Goal: Transaction & Acquisition: Book appointment/travel/reservation

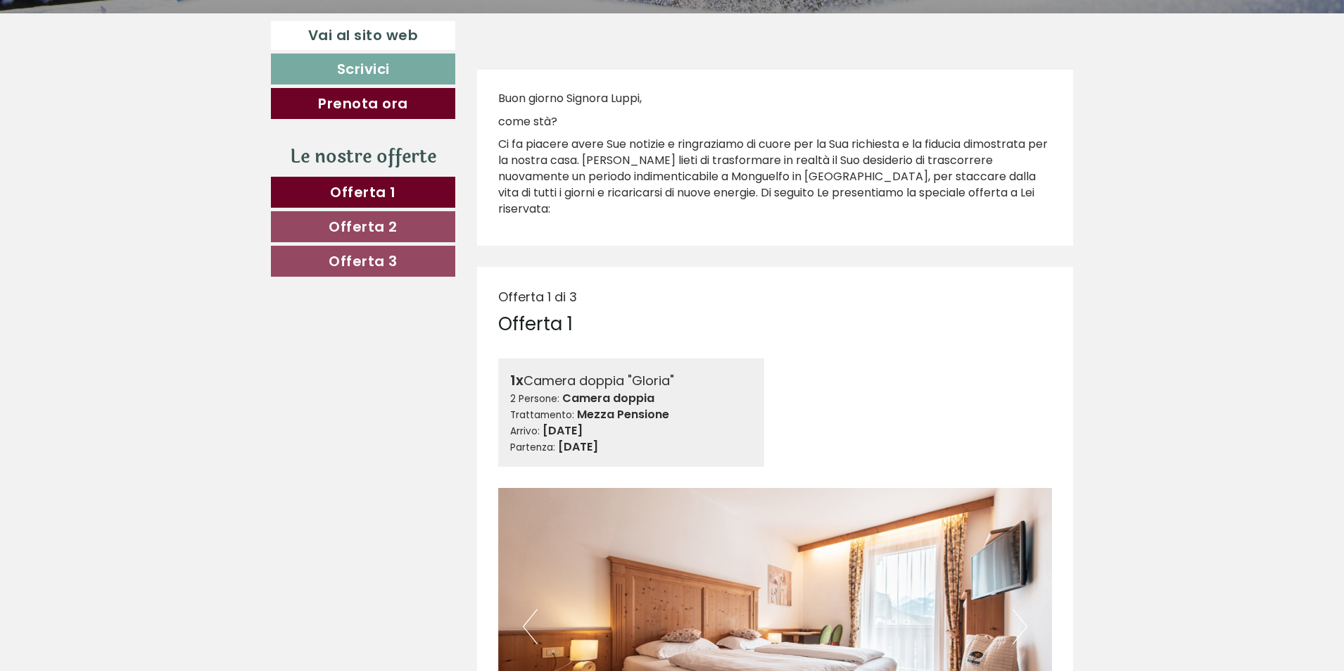
scroll to position [774, 0]
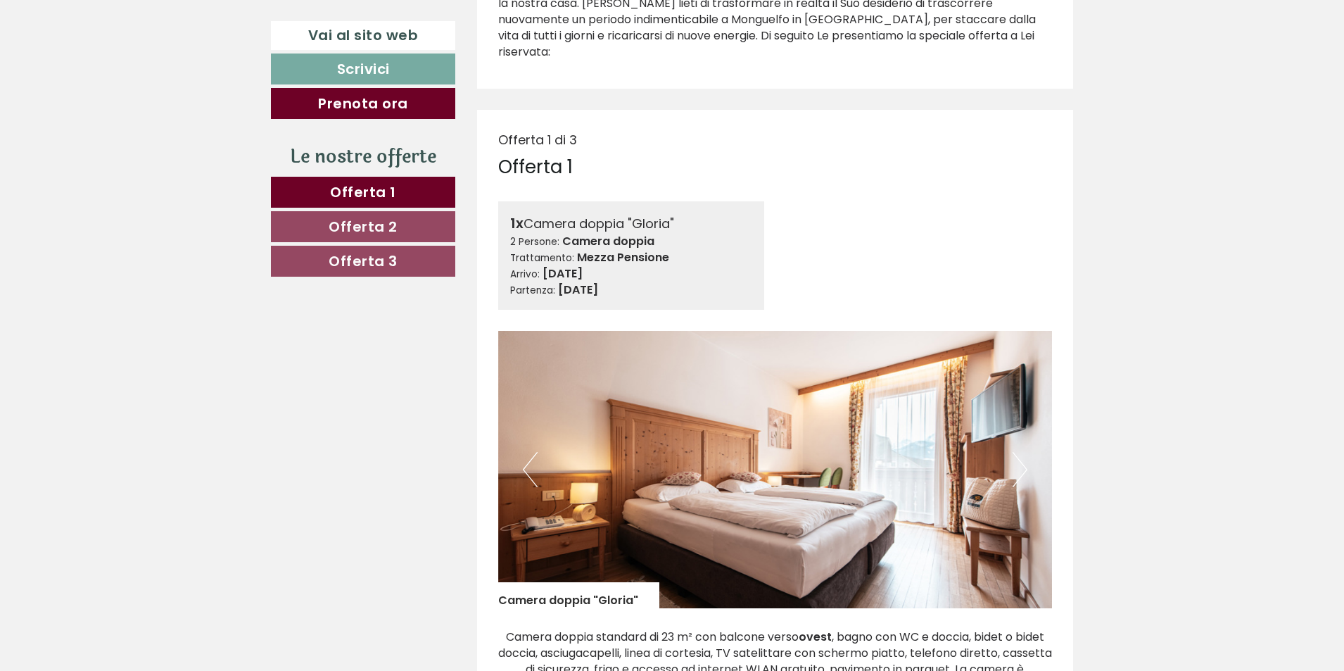
click at [1022, 452] on button "Next" at bounding box center [1020, 469] width 15 height 35
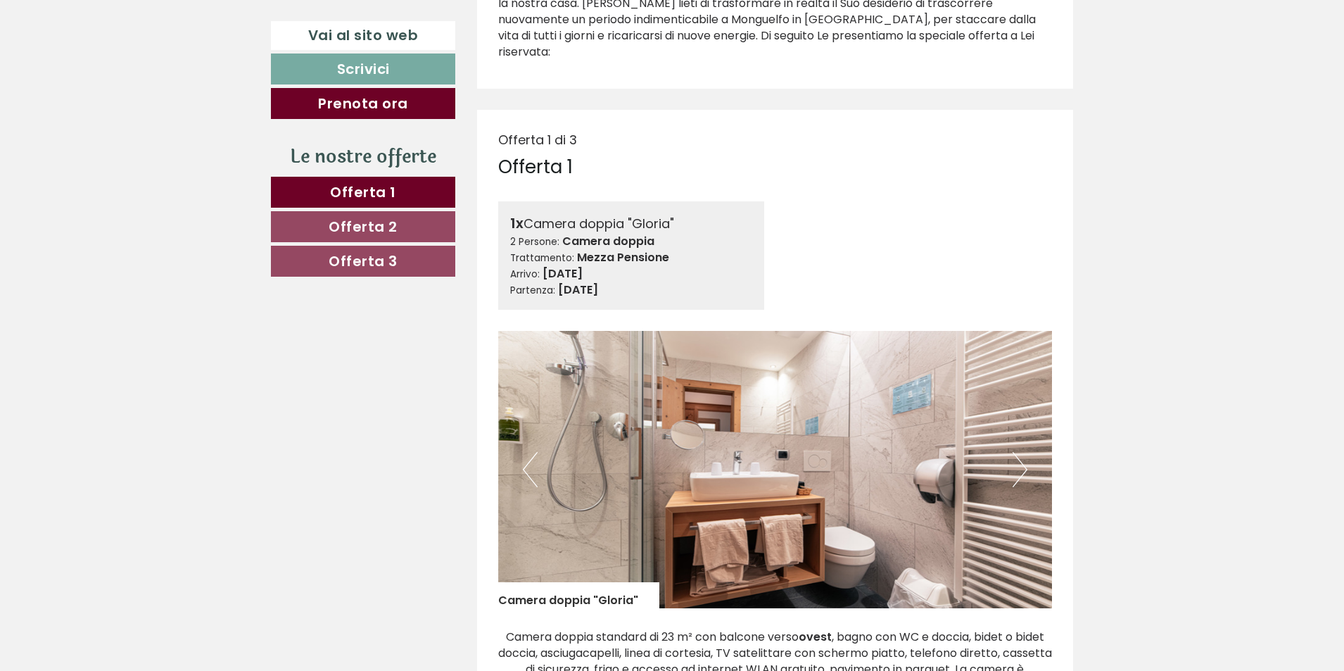
click at [1022, 452] on button "Next" at bounding box center [1020, 469] width 15 height 35
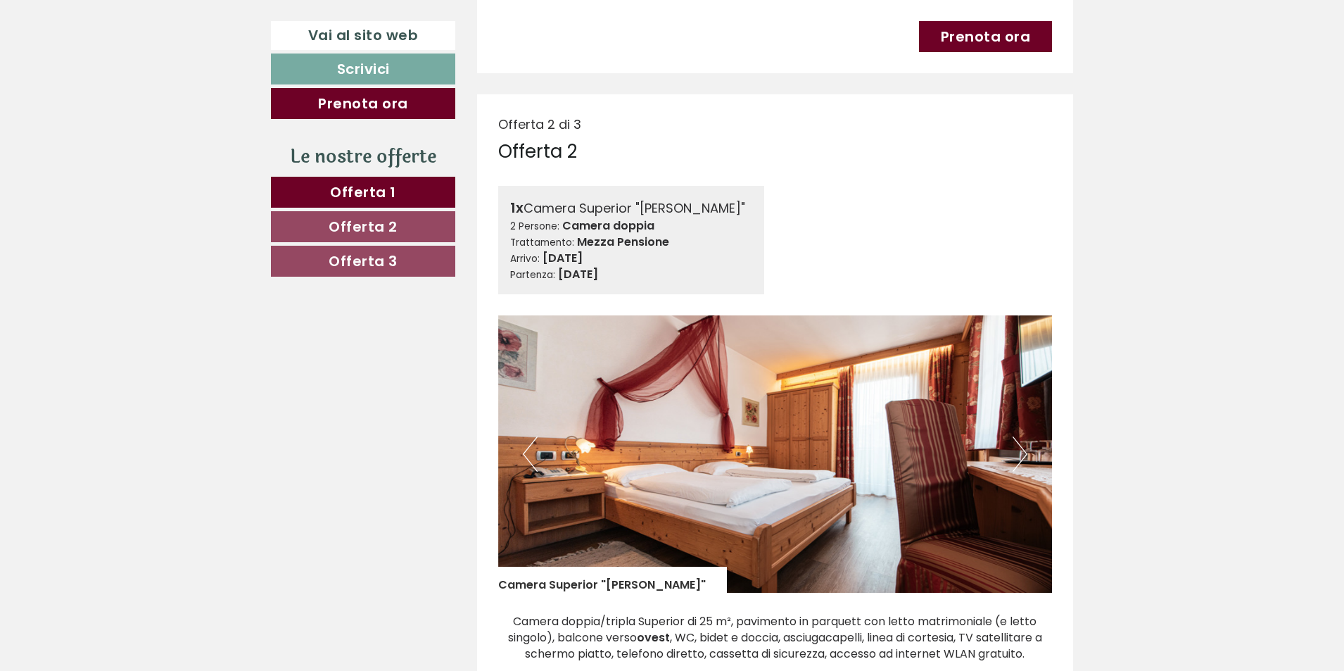
scroll to position [1689, 0]
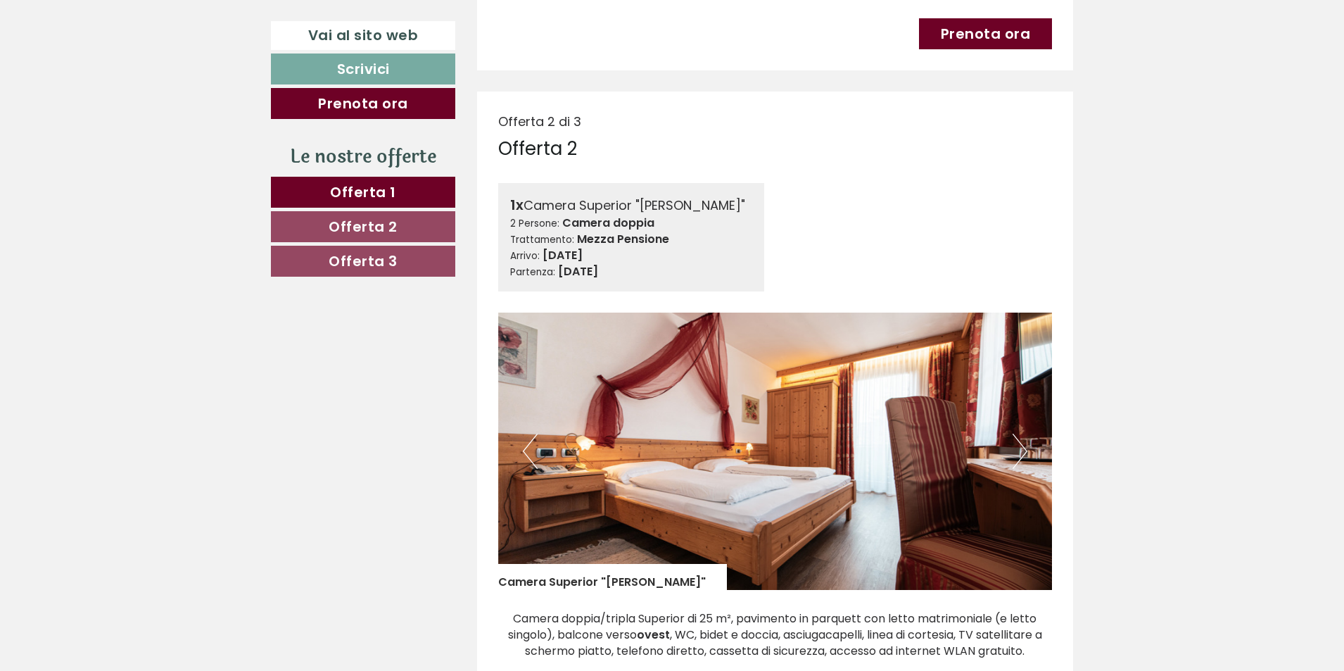
click at [1021, 436] on button "Next" at bounding box center [1020, 451] width 15 height 35
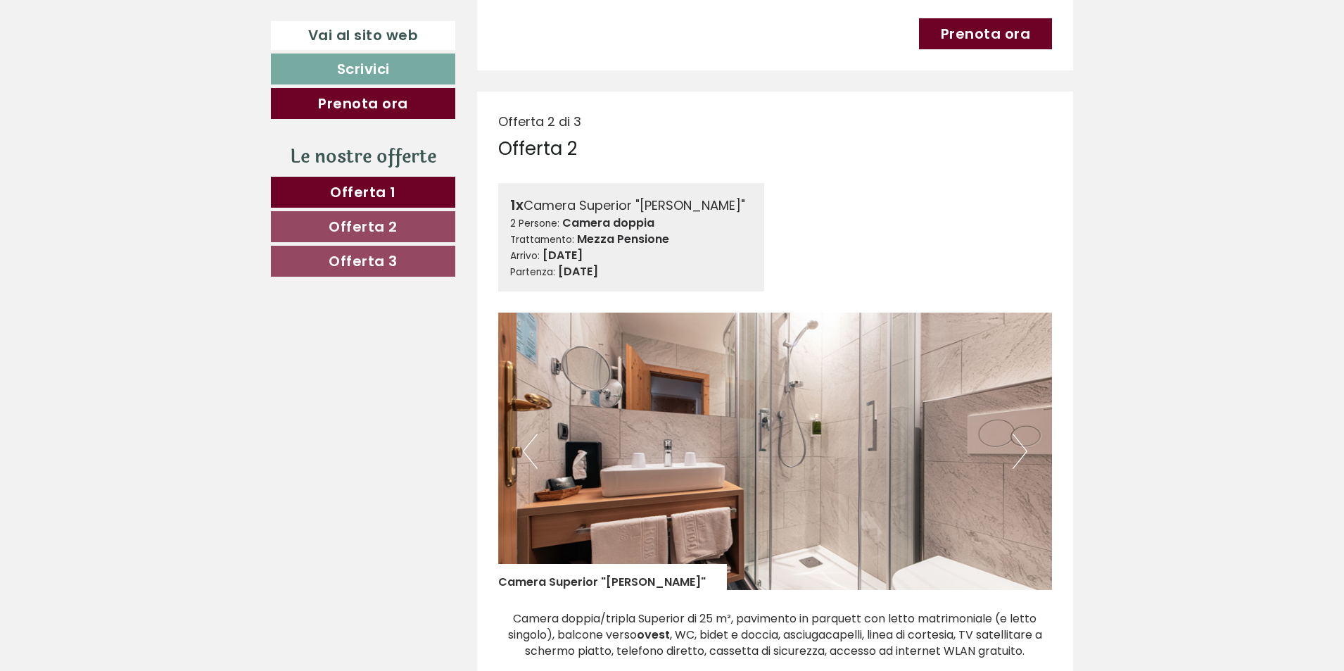
click at [1021, 436] on button "Next" at bounding box center [1020, 451] width 15 height 35
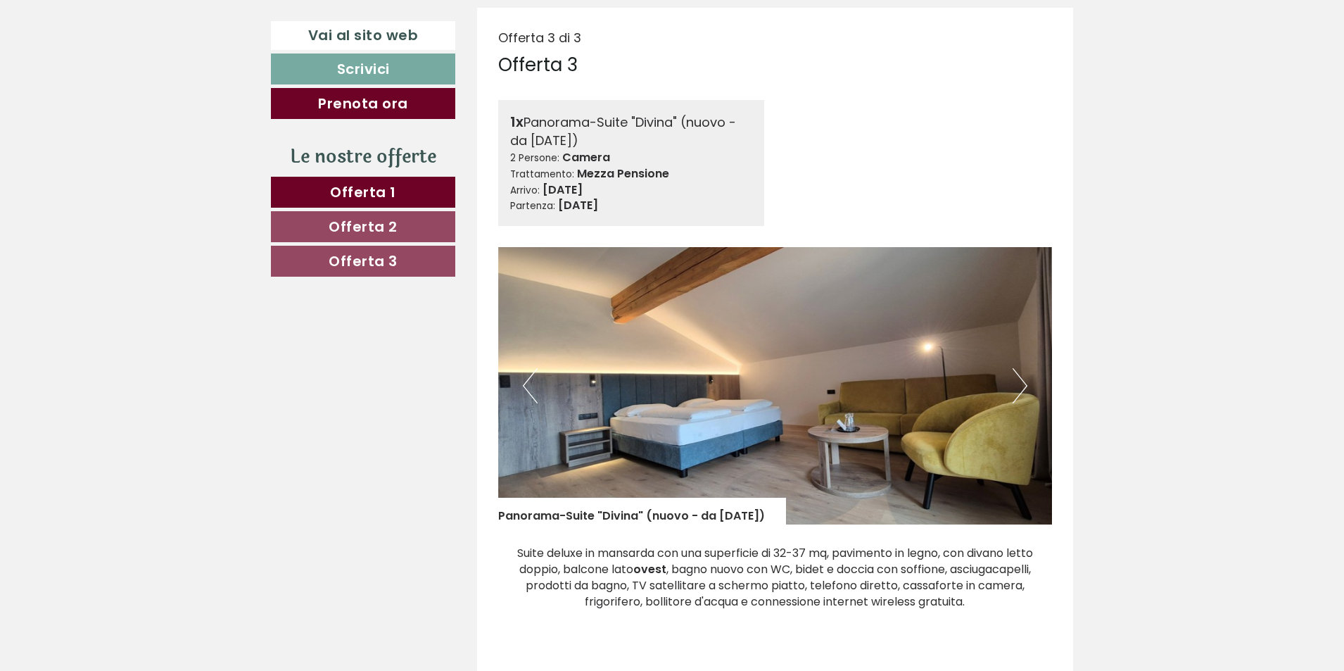
scroll to position [2674, 0]
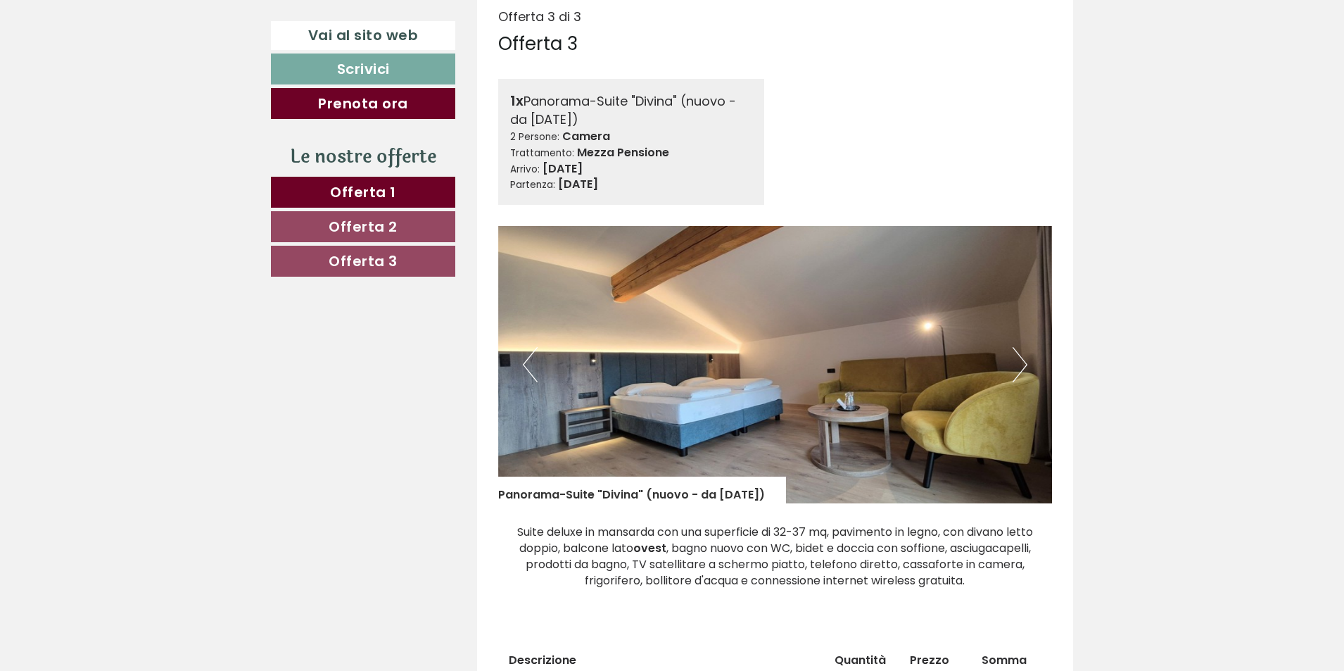
click at [1021, 347] on button "Next" at bounding box center [1020, 364] width 15 height 35
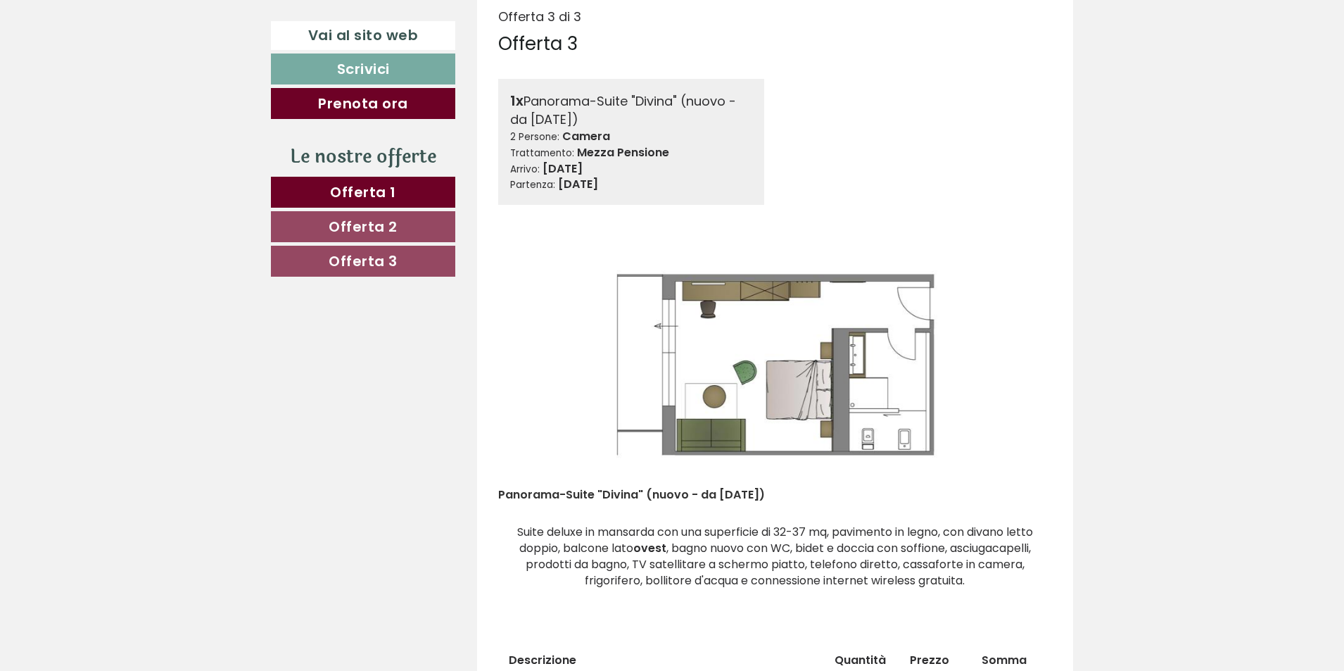
click at [1021, 347] on button "Next" at bounding box center [1020, 364] width 15 height 35
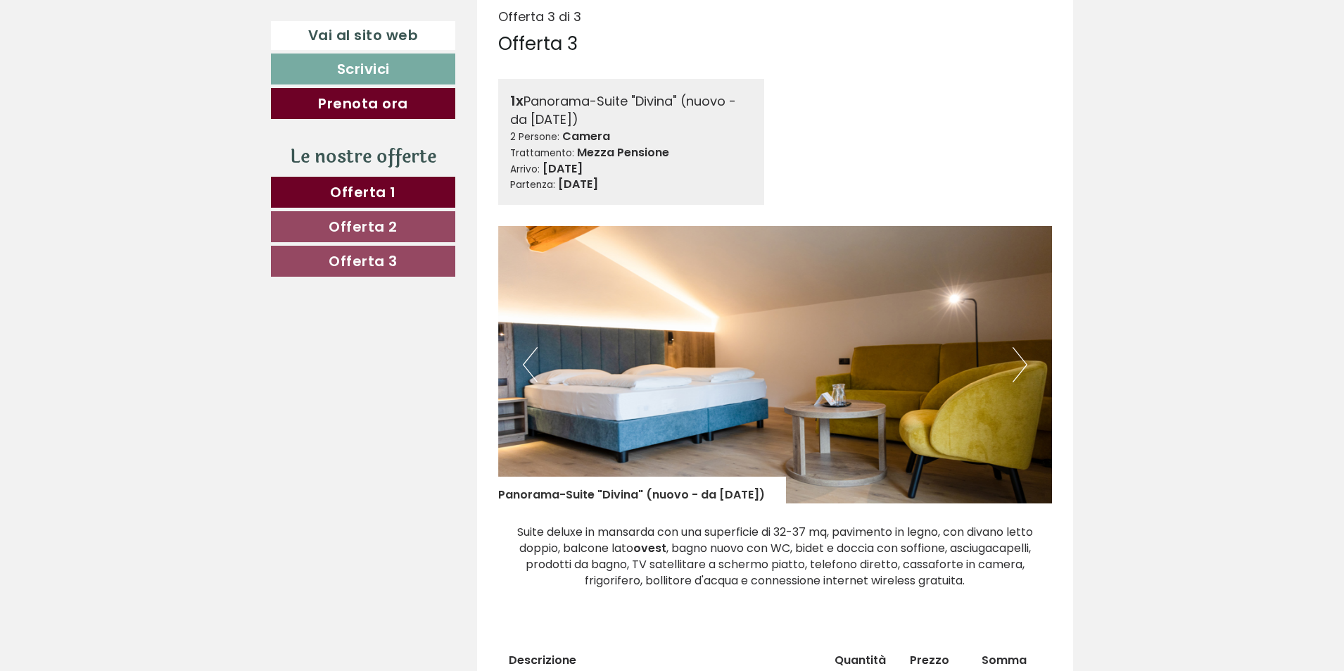
click at [1017, 348] on button "Next" at bounding box center [1020, 364] width 15 height 35
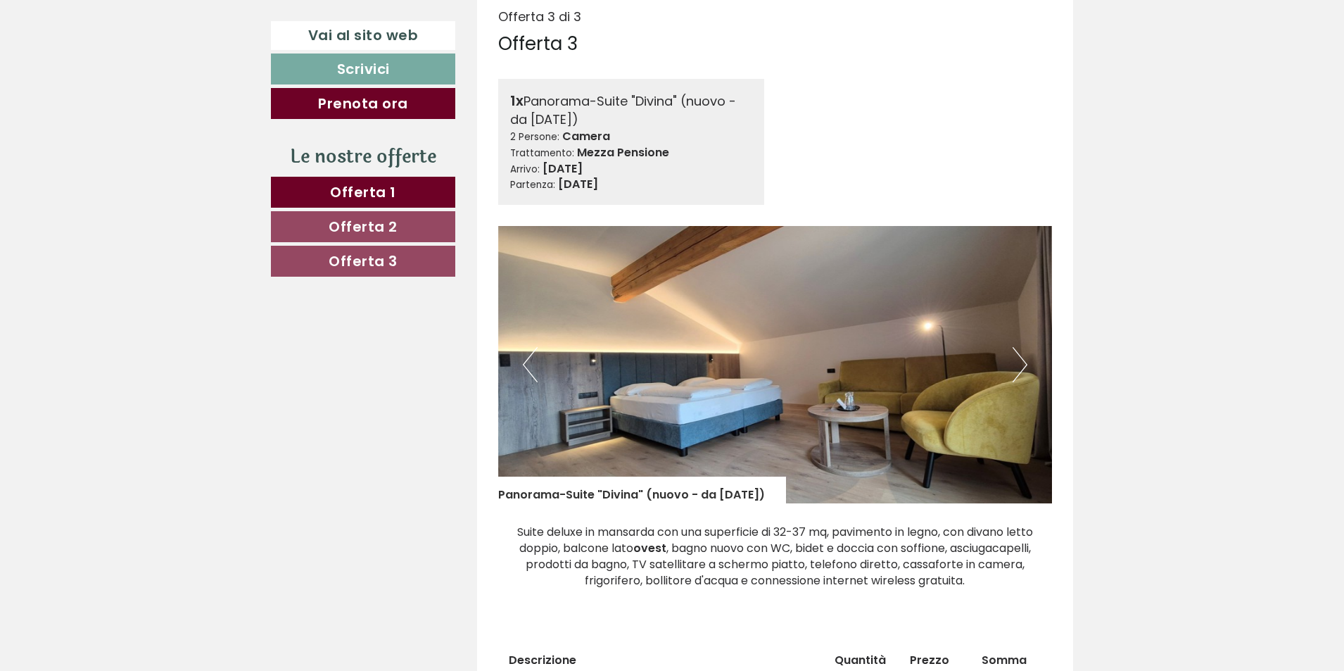
click at [1020, 348] on button "Next" at bounding box center [1020, 364] width 15 height 35
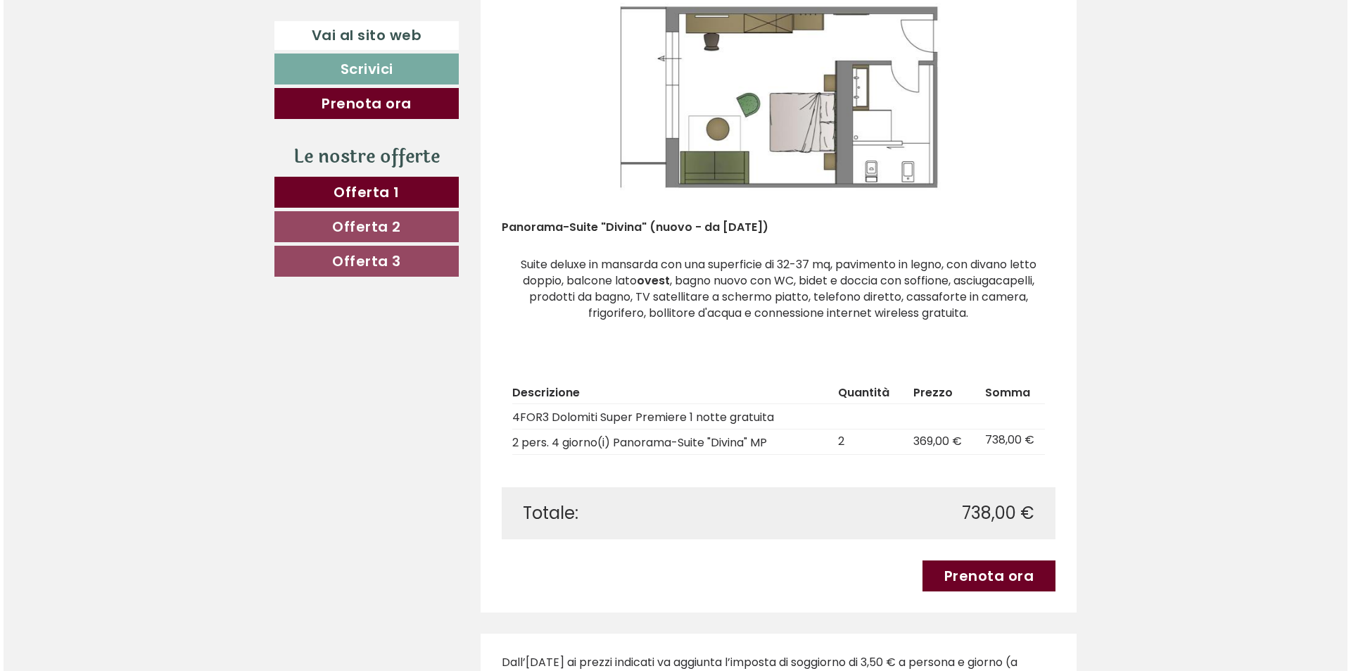
scroll to position [2956, 0]
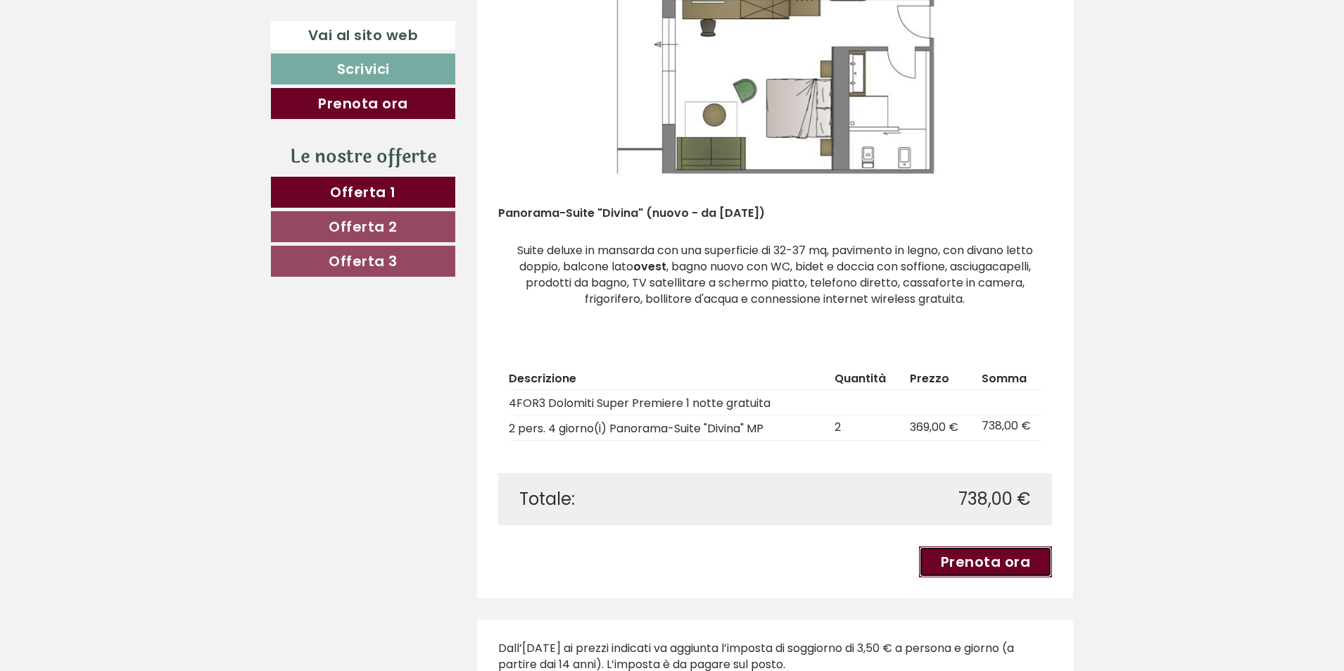
click at [995, 546] on link "Prenota ora" at bounding box center [986, 561] width 134 height 31
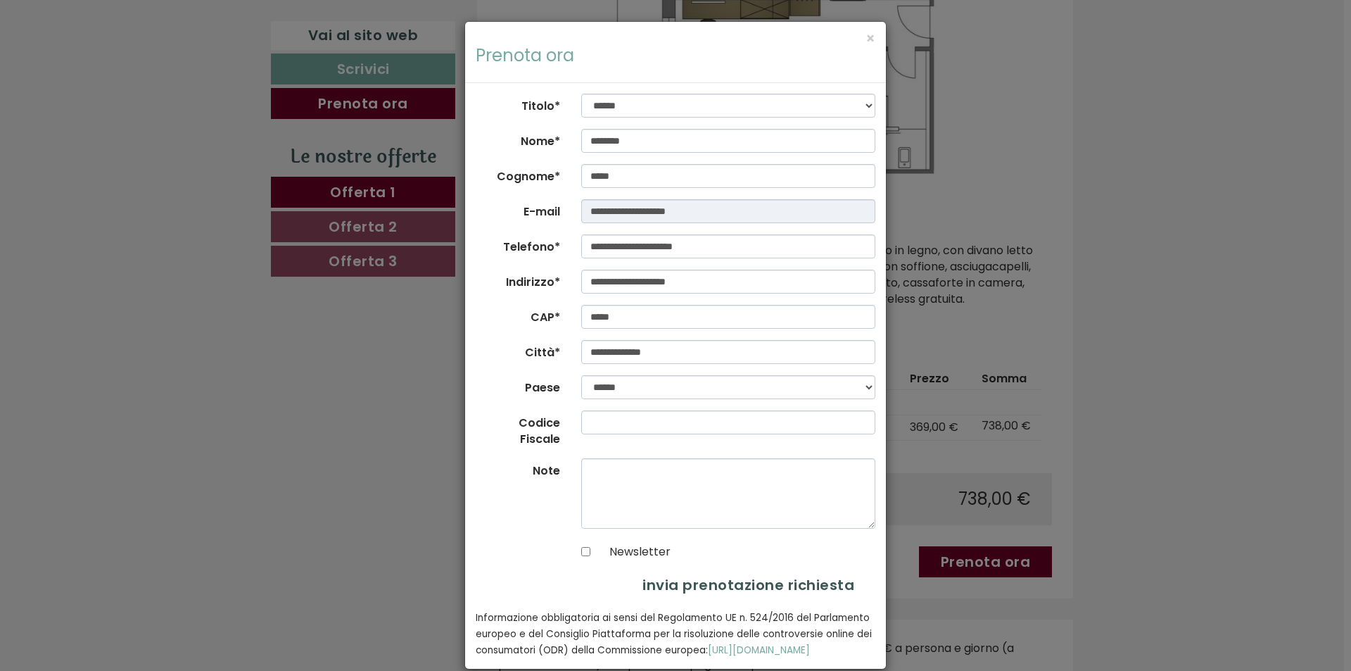
scroll to position [23, 0]
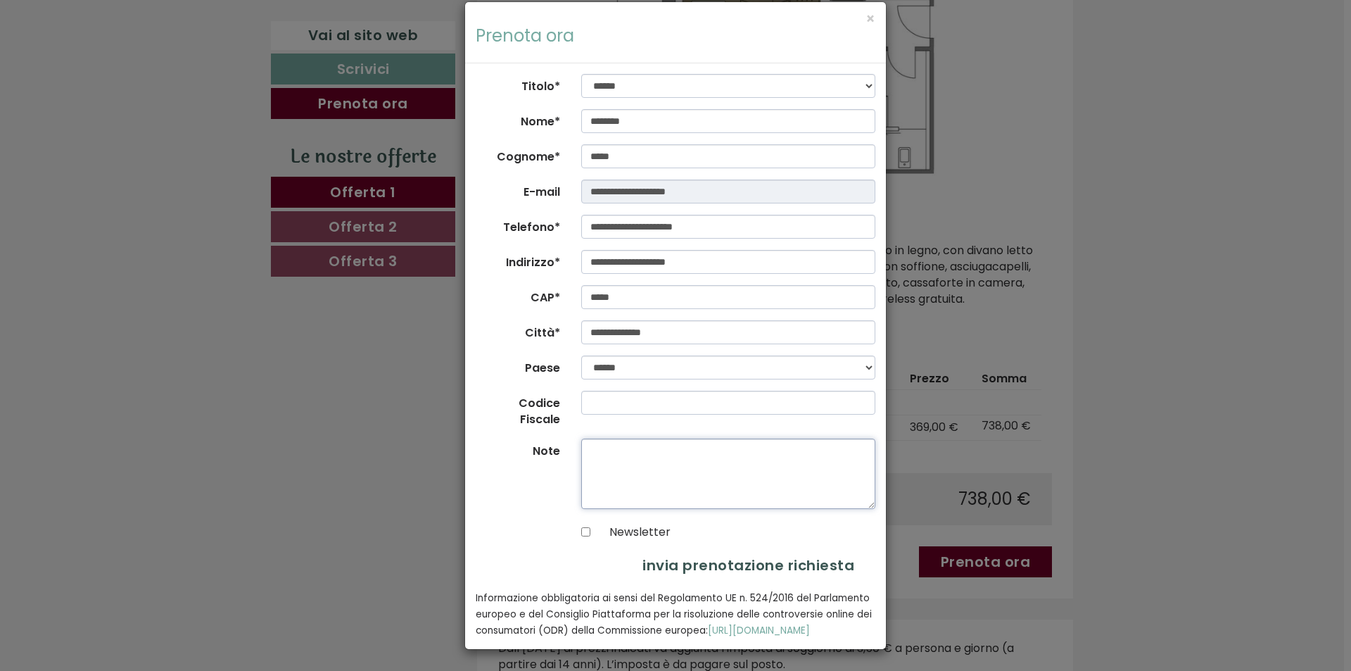
click at [643, 440] on textarea "Note" at bounding box center [728, 473] width 295 height 70
type textarea "**********"
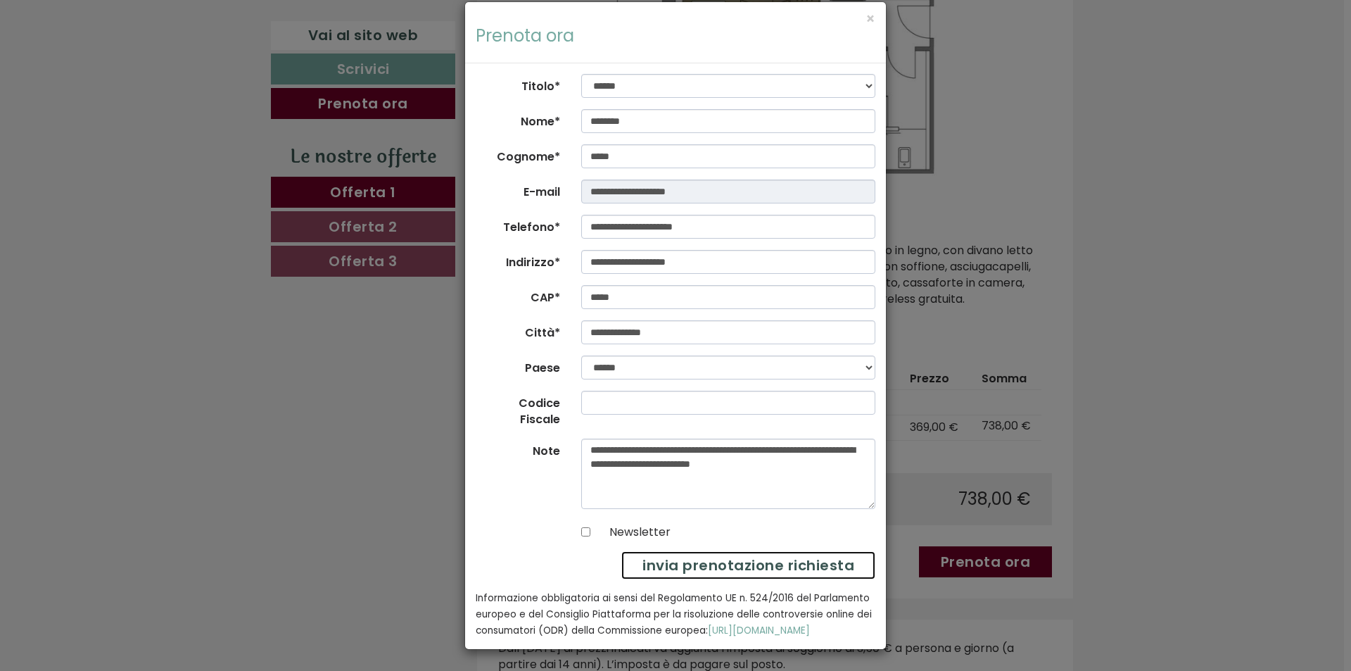
click at [684, 551] on button "invia prenotazione richiesta" at bounding box center [748, 565] width 254 height 29
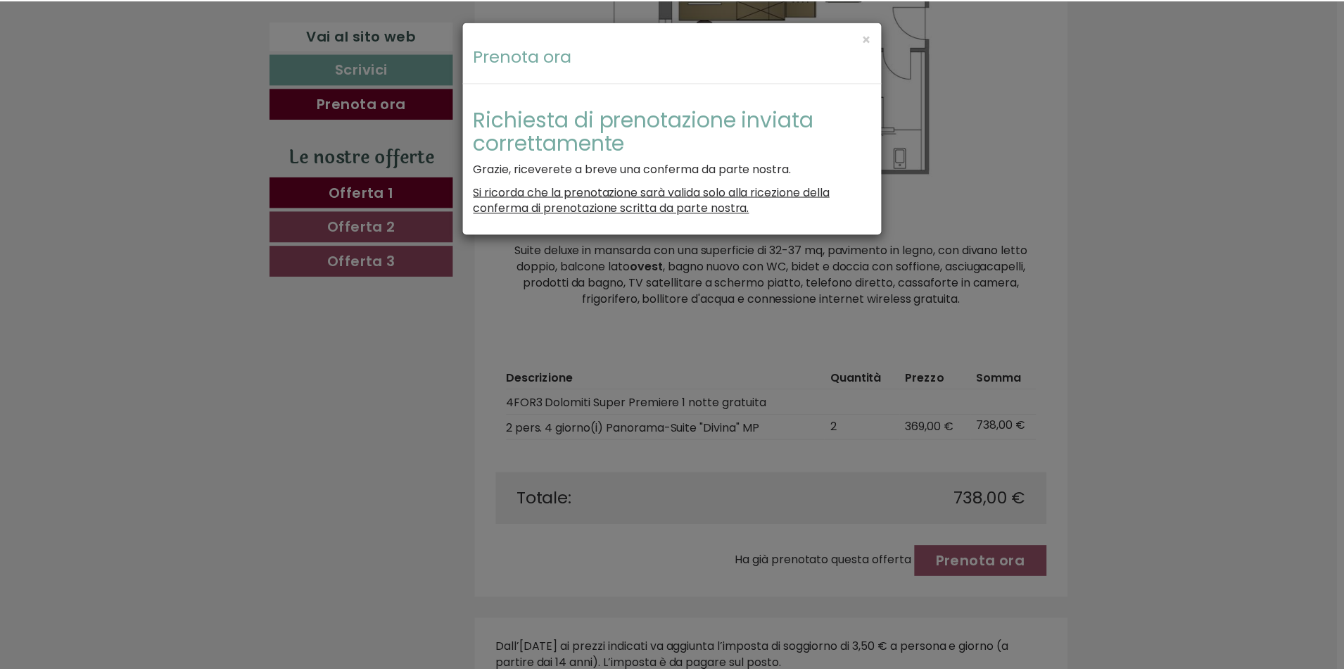
scroll to position [0, 0]
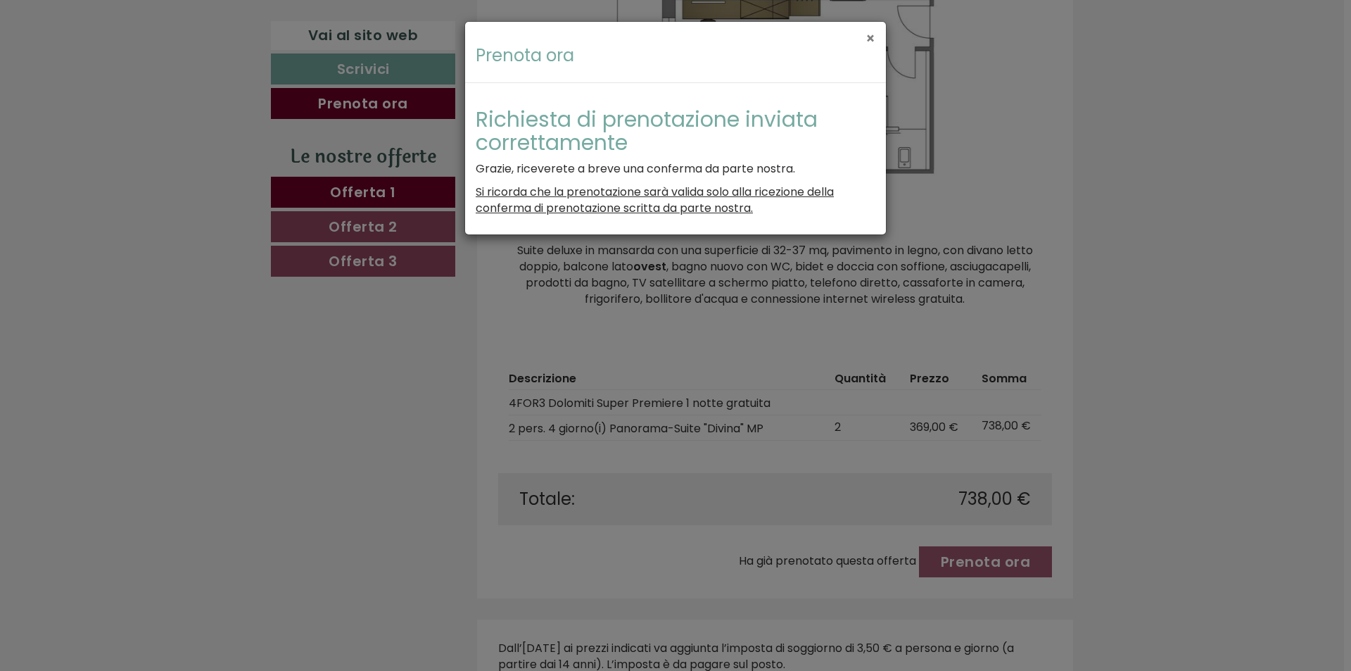
click at [871, 38] on button "×" at bounding box center [871, 38] width 10 height 15
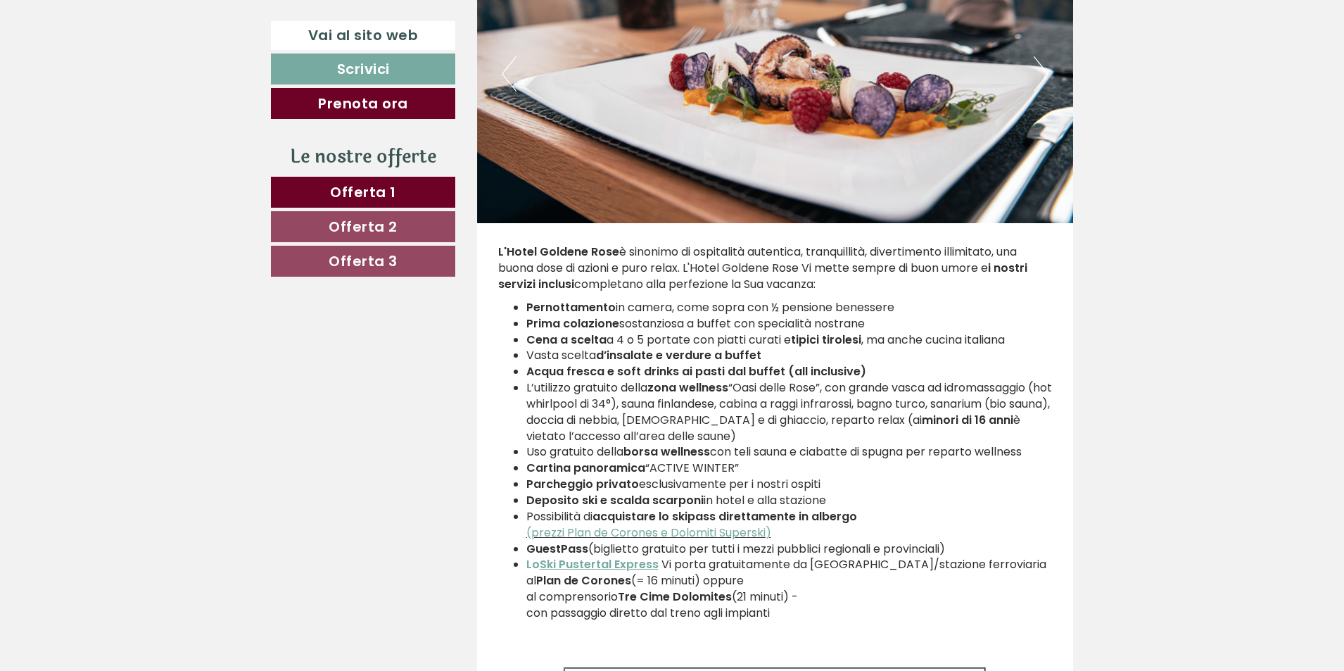
scroll to position [3941, 0]
